Goal: Task Accomplishment & Management: Use online tool/utility

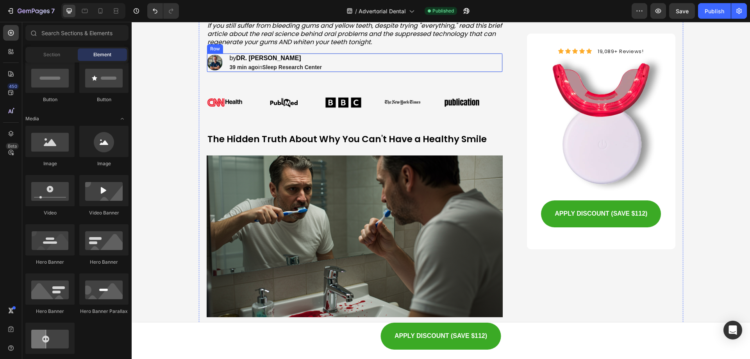
scroll to position [156, 0]
click at [207, 61] on img at bounding box center [215, 62] width 16 height 16
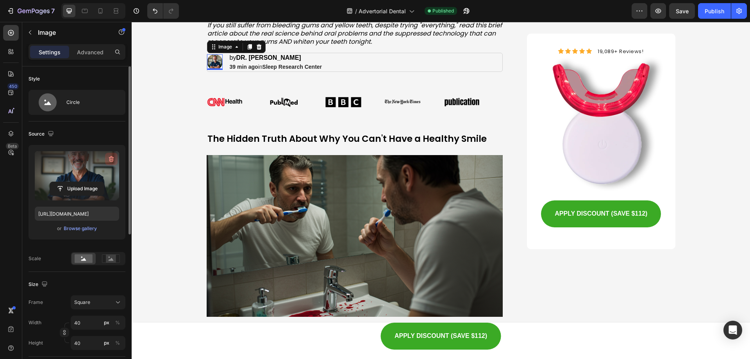
click at [111, 157] on icon "button" at bounding box center [111, 159] width 8 height 8
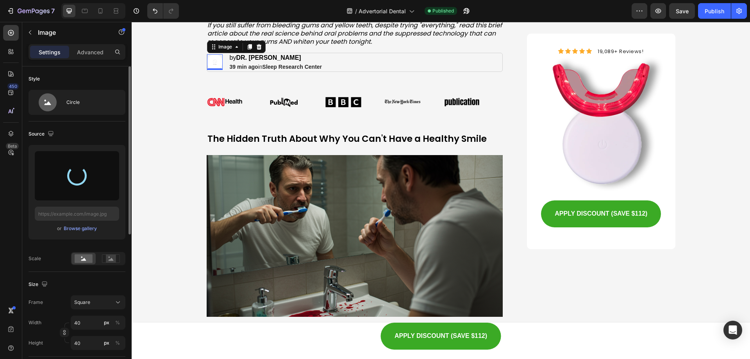
type input "[URL][DOMAIN_NAME]"
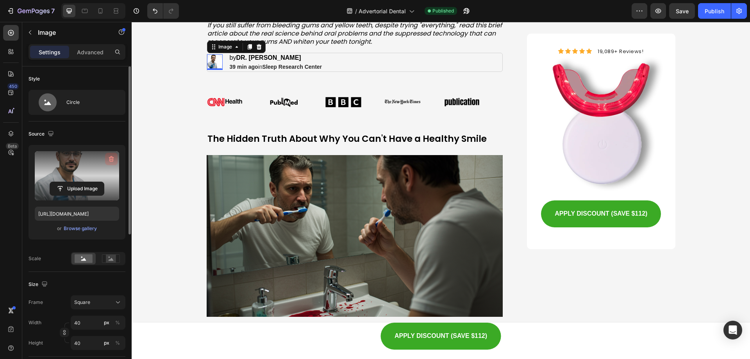
click at [108, 160] on icon "button" at bounding box center [111, 159] width 8 height 8
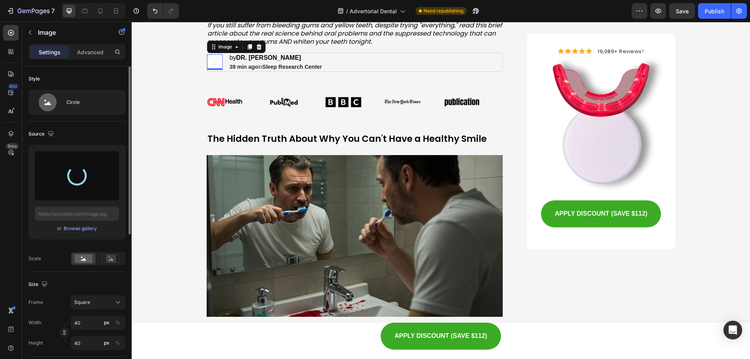
type input "[URL][DOMAIN_NAME]"
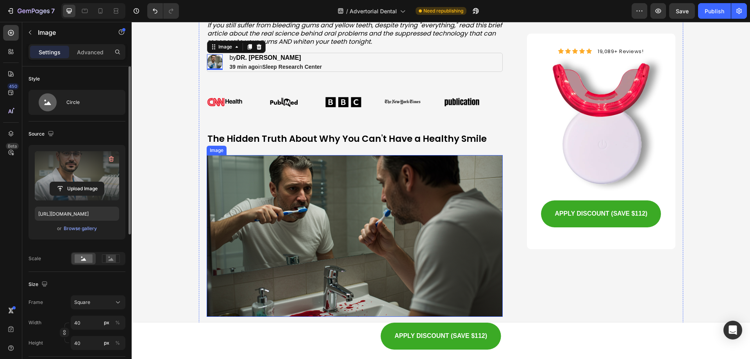
click at [263, 254] on img at bounding box center [355, 236] width 297 height 162
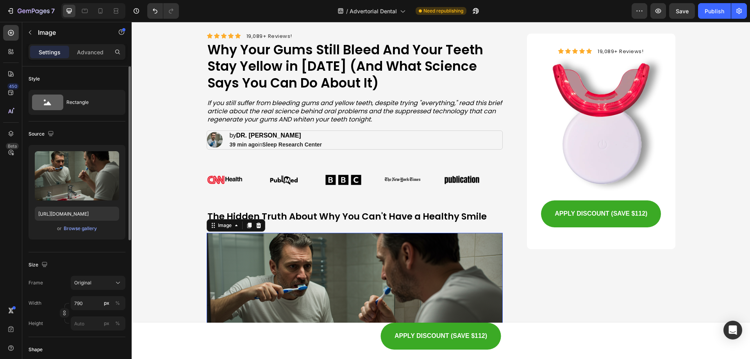
scroll to position [78, 0]
click at [259, 139] on p "by DR. [PERSON_NAME]" at bounding box center [276, 136] width 93 height 8
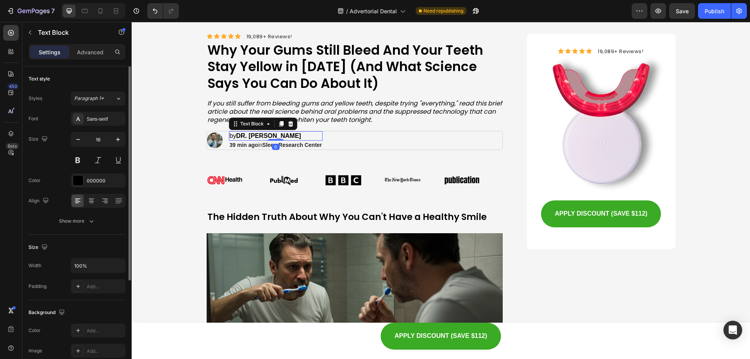
click at [254, 134] on strong "DR. [PERSON_NAME]" at bounding box center [268, 135] width 65 height 7
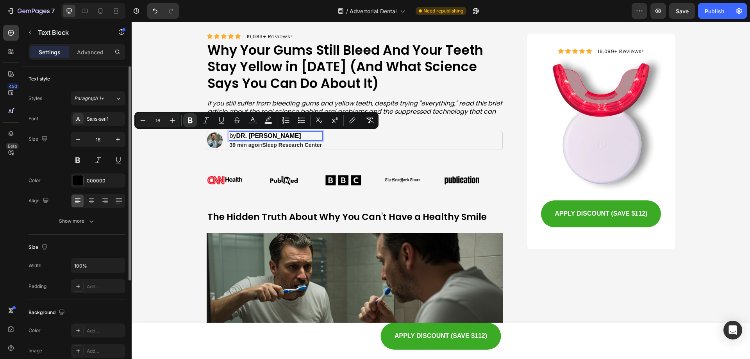
click at [234, 134] on p "by DR. [PERSON_NAME]" at bounding box center [276, 136] width 93 height 8
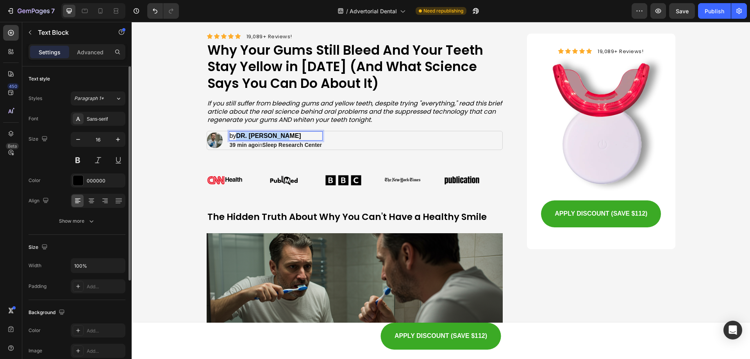
drag, startPoint x: 234, startPoint y: 135, endPoint x: 289, endPoint y: 135, distance: 54.7
click at [289, 135] on p "by DR. [PERSON_NAME]" at bounding box center [276, 136] width 93 height 8
click at [675, 11] on button "Save" at bounding box center [682, 11] width 26 height 16
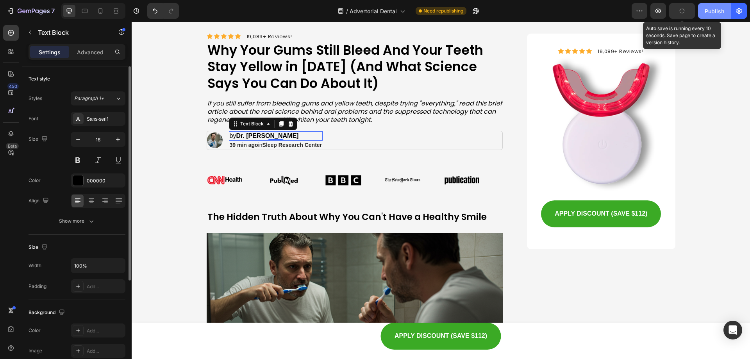
click at [710, 9] on div "Publish" at bounding box center [715, 11] width 20 height 8
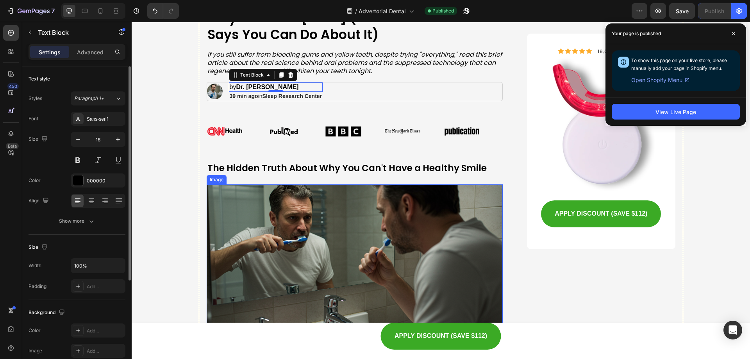
scroll to position [117, 0]
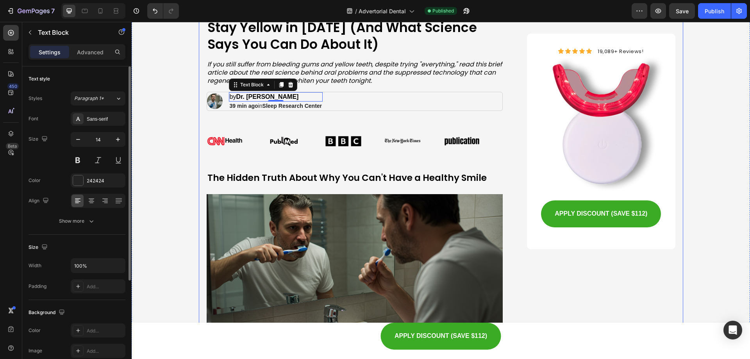
click at [264, 107] on strong "Sleep Research Center" at bounding box center [293, 106] width 60 height 6
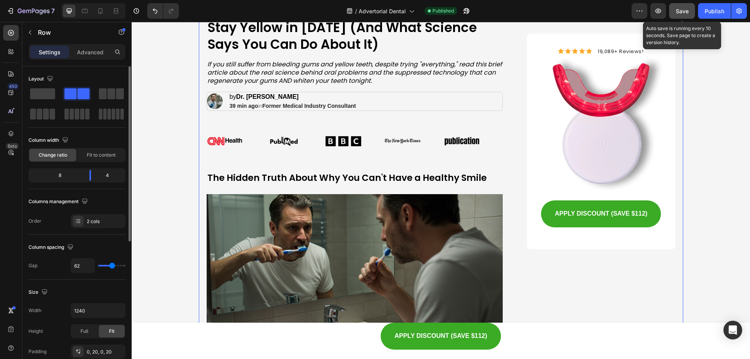
click at [690, 9] on button "Save" at bounding box center [682, 11] width 26 height 16
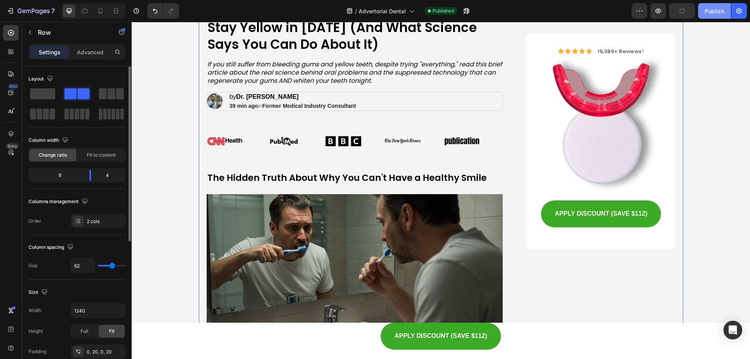
click at [721, 10] on div "Publish" at bounding box center [715, 11] width 20 height 8
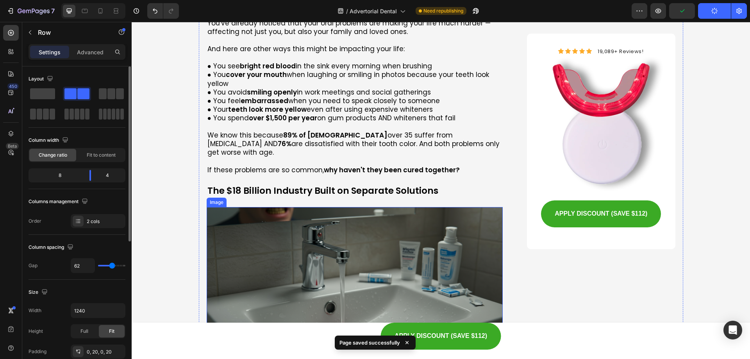
scroll to position [469, 0]
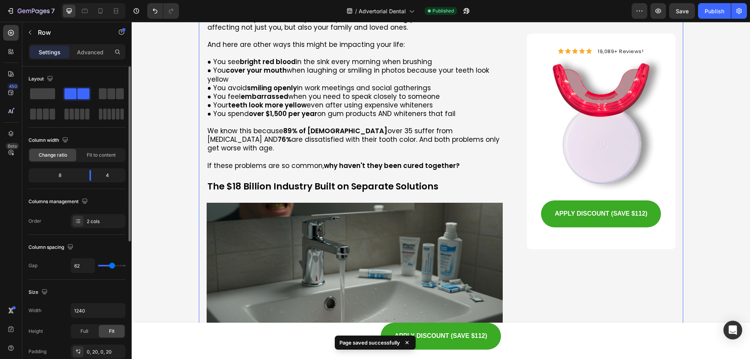
click at [668, 11] on div "Preview Save Publish" at bounding box center [689, 11] width 115 height 16
click at [688, 10] on span "Save" at bounding box center [682, 11] width 13 height 7
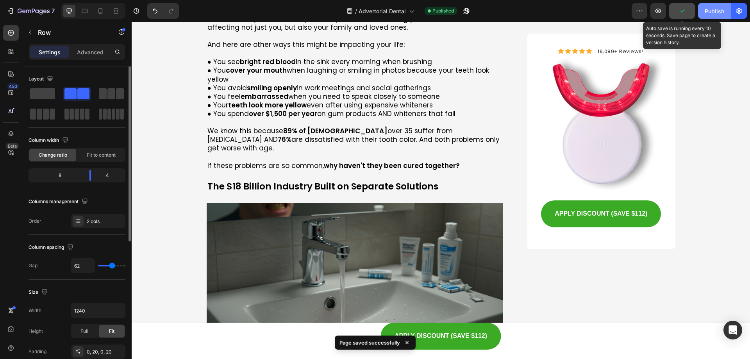
click at [702, 9] on button "Publish" at bounding box center [714, 11] width 33 height 16
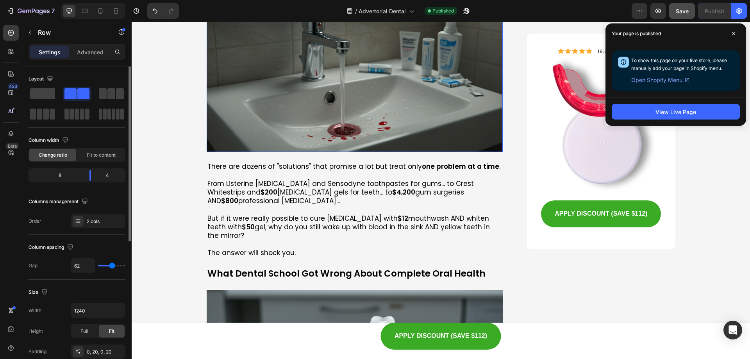
scroll to position [742, 0]
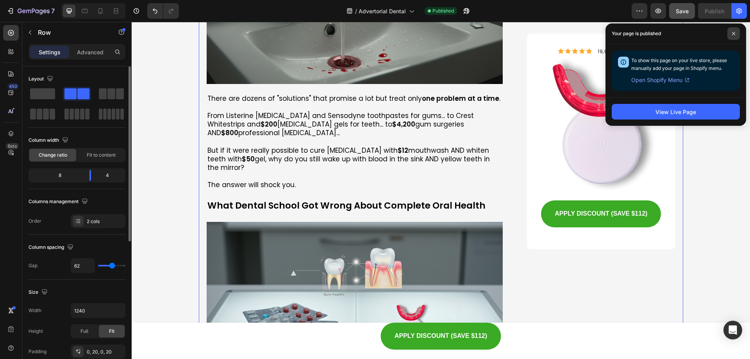
click at [736, 33] on span at bounding box center [733, 33] width 13 height 13
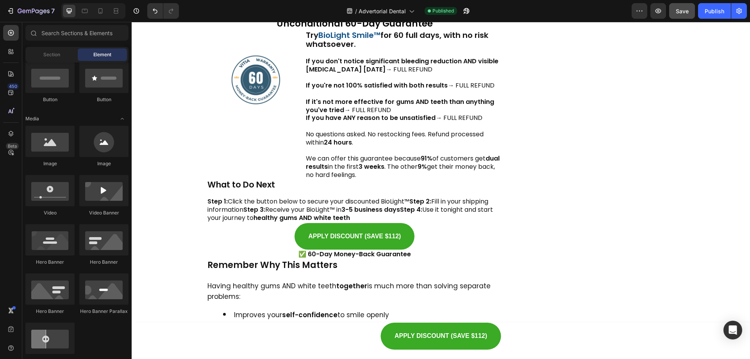
scroll to position [4584, 0]
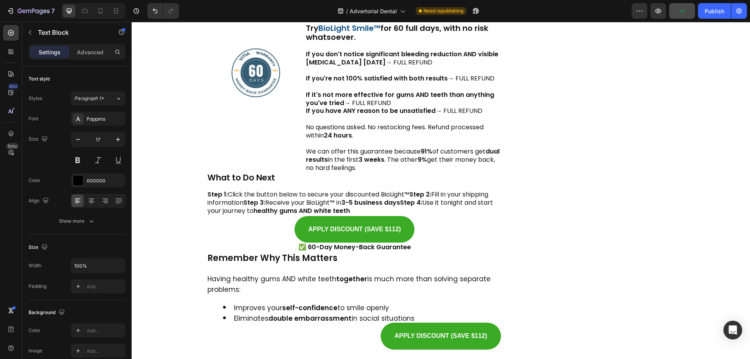
drag, startPoint x: 236, startPoint y: 210, endPoint x: 244, endPoint y: 210, distance: 7.8
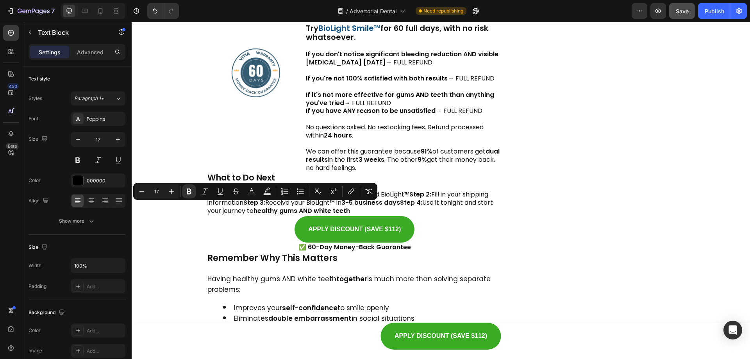
drag, startPoint x: 236, startPoint y: 209, endPoint x: 245, endPoint y: 207, distance: 9.3
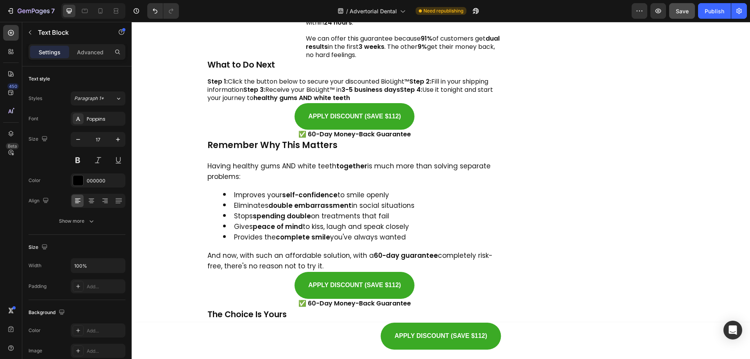
scroll to position [4701, 0]
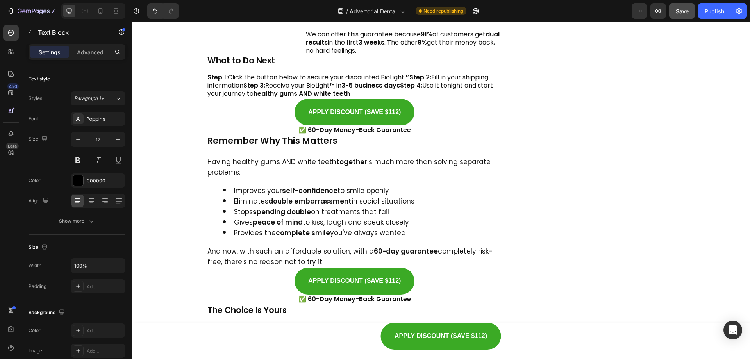
drag, startPoint x: 278, startPoint y: 185, endPoint x: 283, endPoint y: 185, distance: 5.5
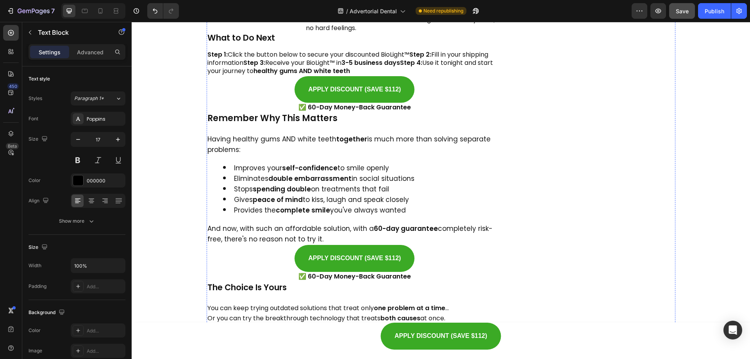
scroll to position [4818, 0]
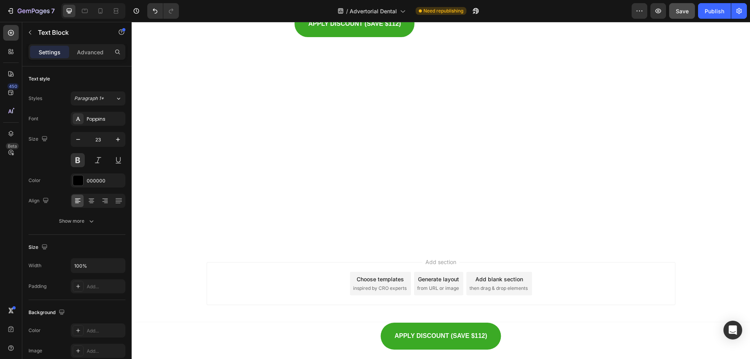
scroll to position [5209, 0]
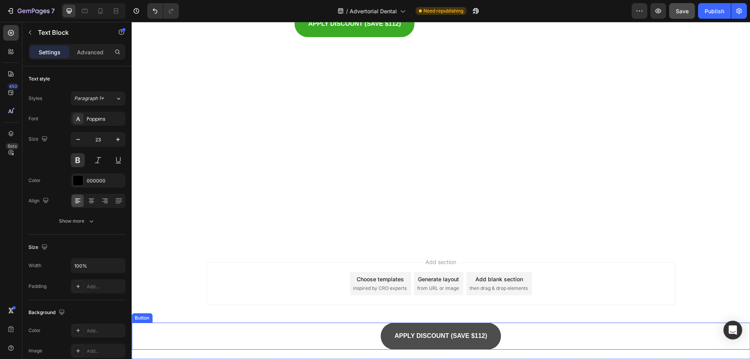
click at [490, 338] on link "APPLY DISCOUNT (SAVE $112)" at bounding box center [441, 336] width 120 height 27
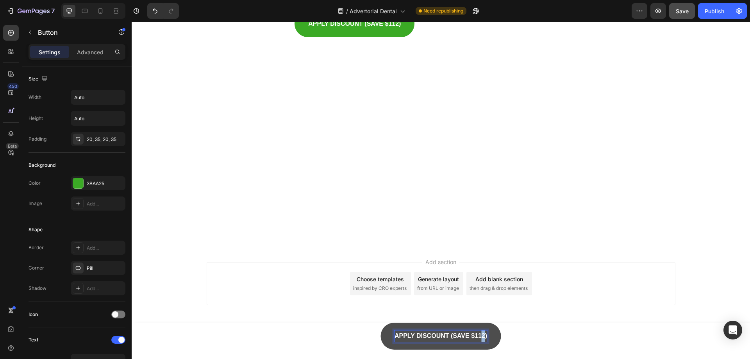
click at [482, 336] on p "APPLY DISCOUNT (SAVE $112)" at bounding box center [441, 336] width 93 height 11
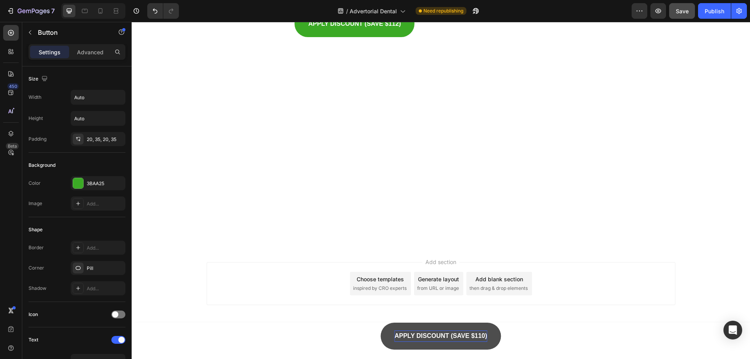
click at [689, 11] on button "Save" at bounding box center [682, 11] width 26 height 16
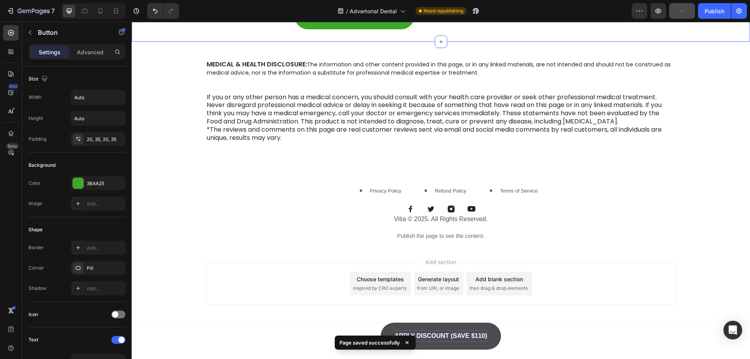
scroll to position [5600, 0]
click at [397, 30] on button "APPLY DISCOUNT (SAVE $112)" at bounding box center [355, 16] width 120 height 27
click at [685, 11] on span "Save" at bounding box center [682, 11] width 13 height 7
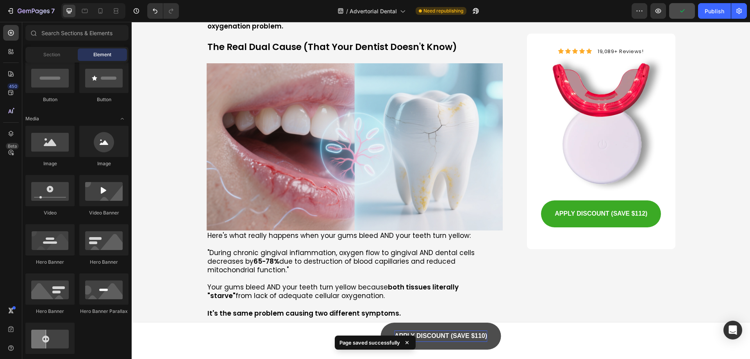
scroll to position [1305, 0]
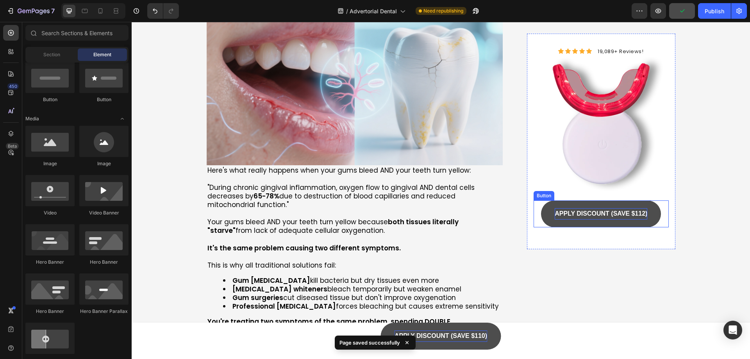
click at [635, 219] on p "APPLY DISCOUNT (SAVE $112)" at bounding box center [601, 213] width 93 height 11
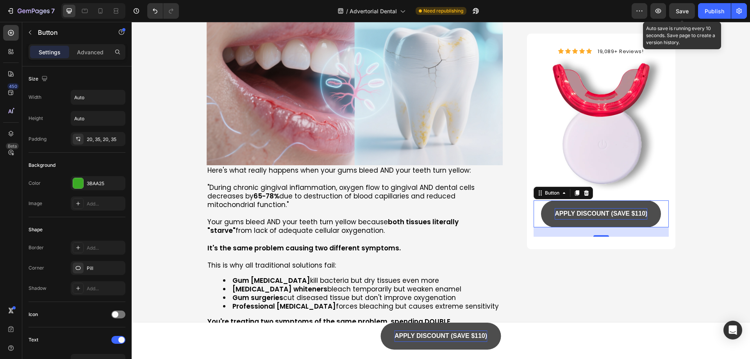
drag, startPoint x: 691, startPoint y: 8, endPoint x: 697, endPoint y: 11, distance: 6.6
click at [690, 8] on button "Save" at bounding box center [682, 11] width 26 height 16
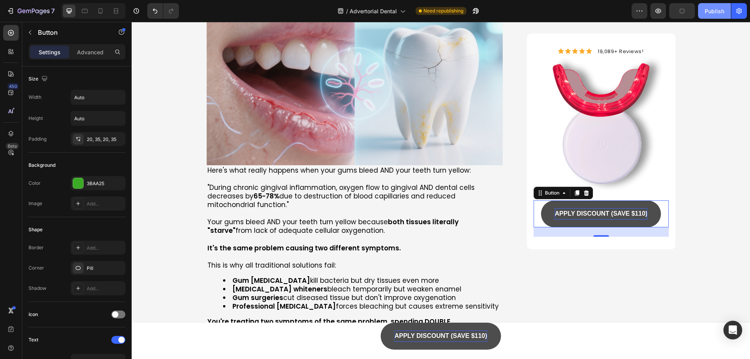
click at [711, 12] on div "Publish" at bounding box center [715, 11] width 20 height 8
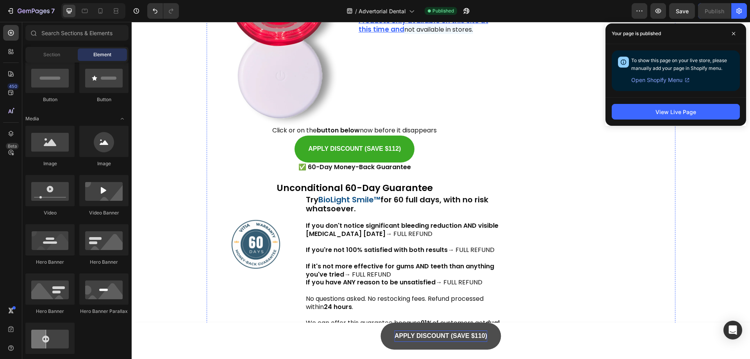
scroll to position [4668, 0]
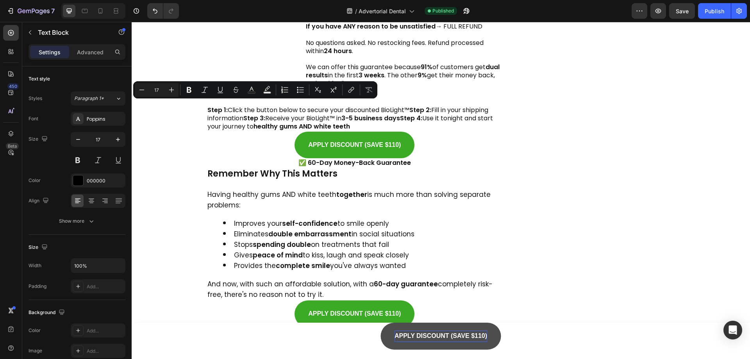
drag, startPoint x: 245, startPoint y: 109, endPoint x: 253, endPoint y: 108, distance: 8.6
click at [191, 91] on icon "Editor contextual toolbar" at bounding box center [189, 90] width 5 height 6
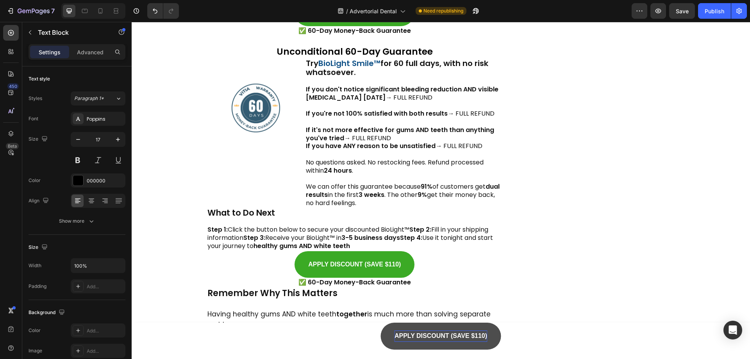
scroll to position [4512, 0]
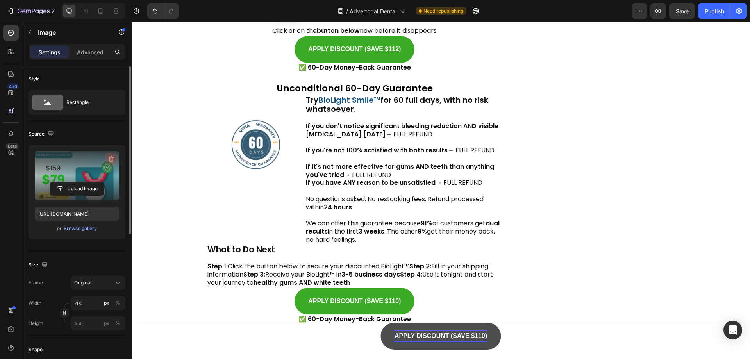
click at [111, 159] on icon "button" at bounding box center [111, 159] width 1 height 2
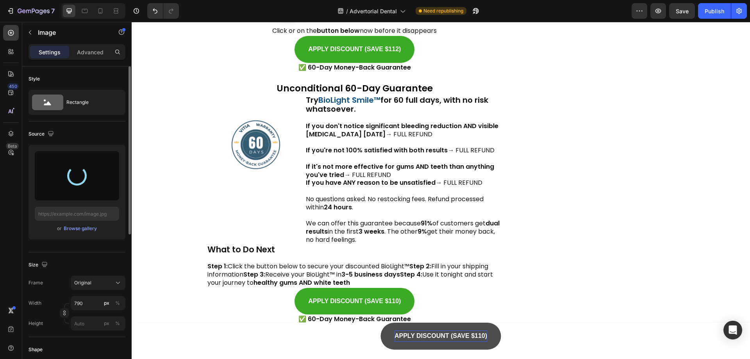
type input "[URL][DOMAIN_NAME]"
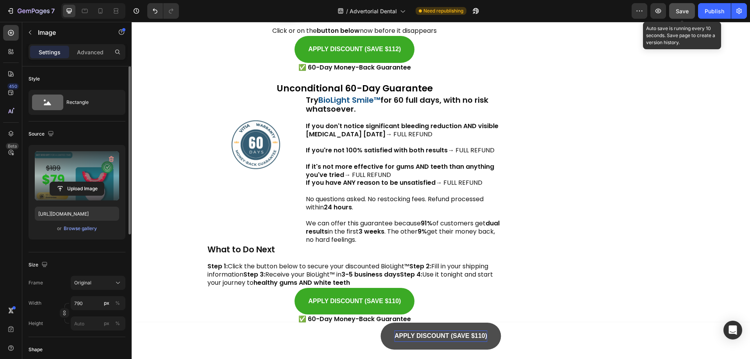
click at [691, 11] on button "Save" at bounding box center [682, 11] width 26 height 16
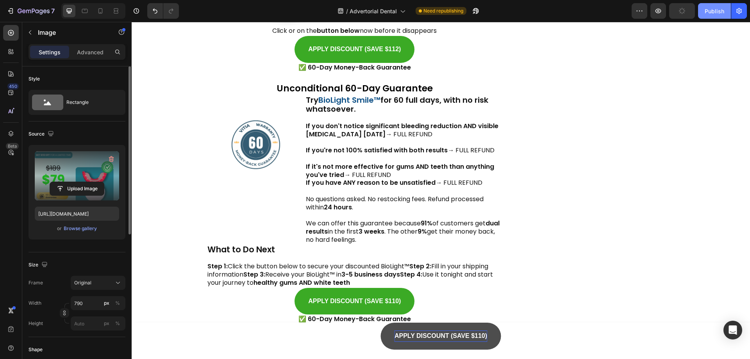
click at [714, 9] on div "Publish" at bounding box center [715, 11] width 20 height 8
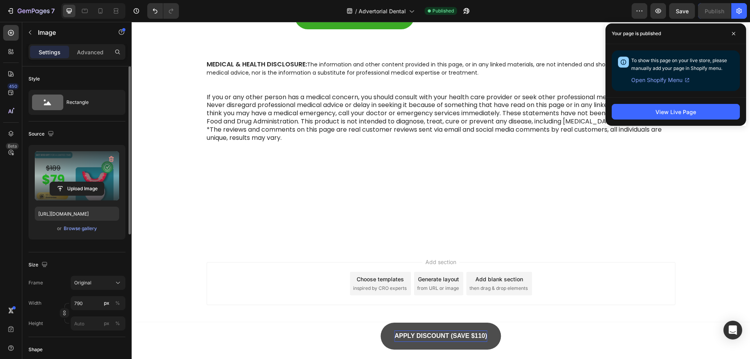
scroll to position [5372, 0]
click at [736, 36] on span at bounding box center [733, 33] width 13 height 13
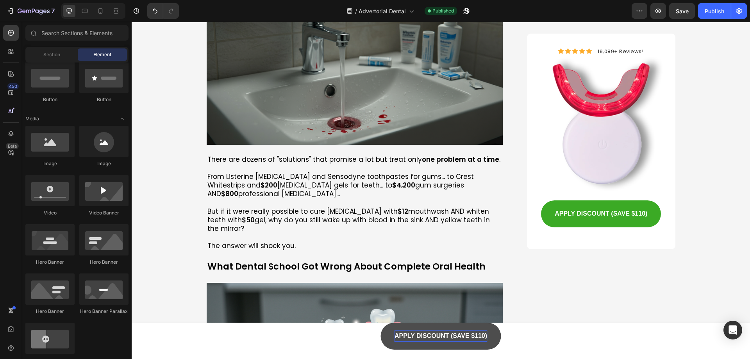
scroll to position [0, 0]
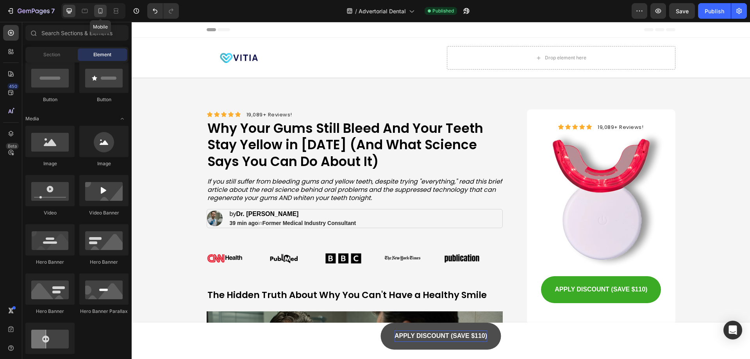
click at [100, 10] on icon at bounding box center [100, 11] width 8 height 8
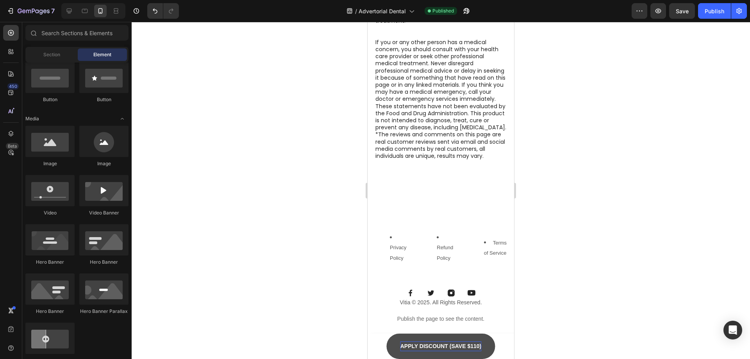
scroll to position [5417, 0]
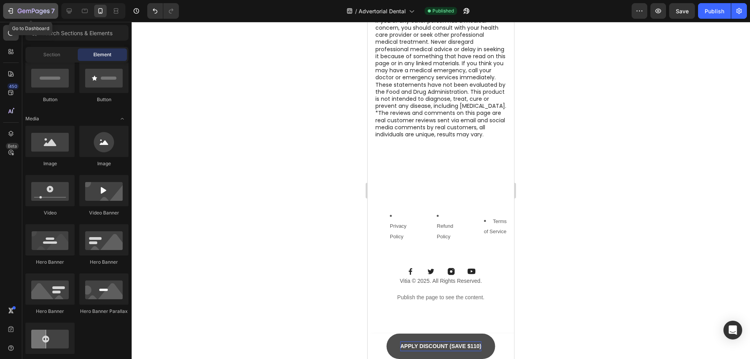
click at [7, 12] on icon "button" at bounding box center [11, 11] width 8 height 8
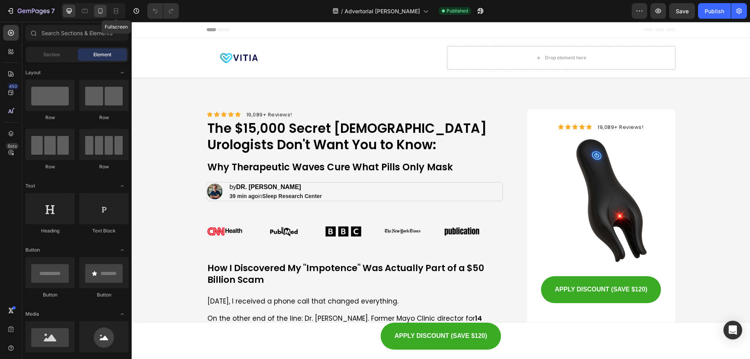
click at [103, 10] on icon at bounding box center [100, 11] width 8 height 8
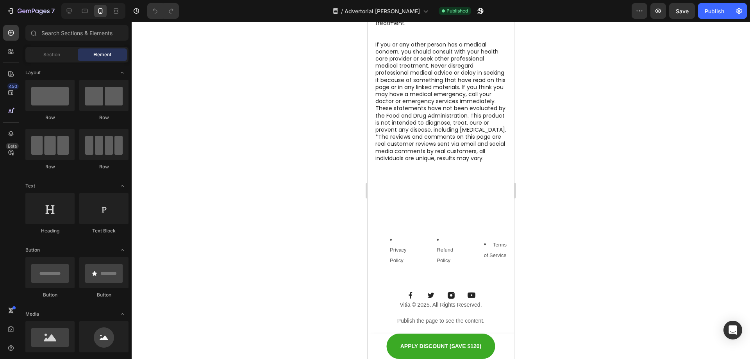
scroll to position [6737, 0]
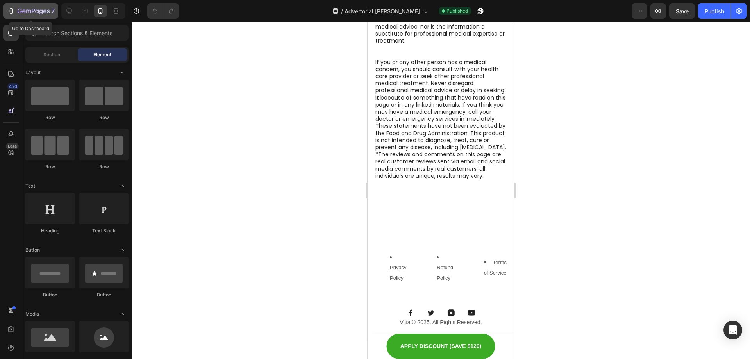
click at [12, 13] on icon "button" at bounding box center [11, 11] width 8 height 8
